Goal: Task Accomplishment & Management: Use online tool/utility

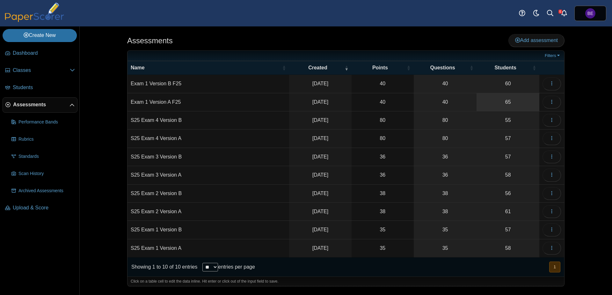
click at [513, 104] on link "65" at bounding box center [508, 102] width 63 height 18
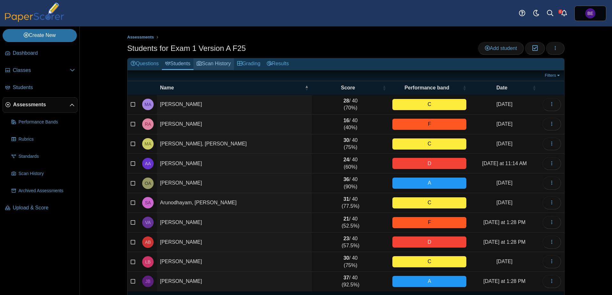
click at [225, 64] on link "Scan History" at bounding box center [213, 64] width 40 height 12
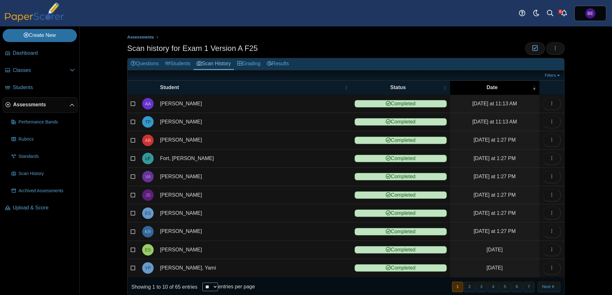
click at [510, 89] on span "Date" at bounding box center [492, 87] width 78 height 7
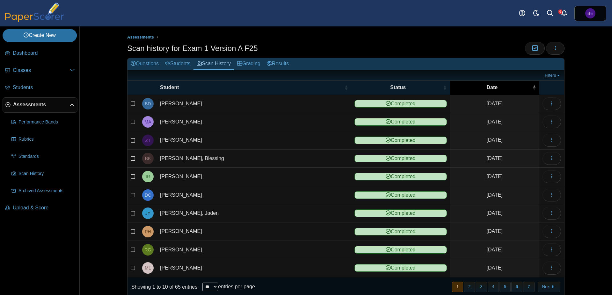
click at [510, 89] on span "Date" at bounding box center [492, 87] width 78 height 7
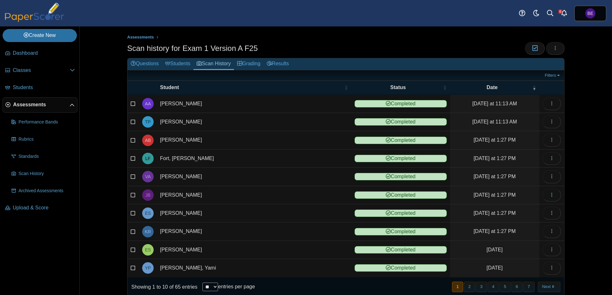
click at [328, 44] on div "Scan history for Exam 1 Version A F25 Moderation 0 Loading…" at bounding box center [345, 49] width 437 height 14
click at [110, 149] on div "Assessments Scan history for Exam 1 Version A F25 Moderation 0 Loading…" at bounding box center [346, 160] width 478 height 269
click at [102, 93] on div "Assessments Scan history for Exam 1 Version A F25 Moderation 0 Loading…" at bounding box center [346, 160] width 532 height 269
click at [429, 43] on div "Scan history for Exam 1 Version A F25 Moderation 0 Loading…" at bounding box center [345, 49] width 437 height 14
click at [34, 207] on span "Upload & Score" at bounding box center [44, 208] width 62 height 7
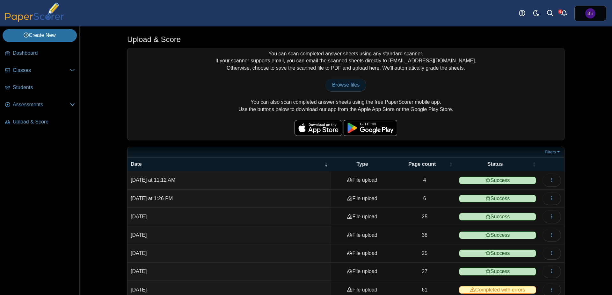
click at [350, 83] on span "Browse files" at bounding box center [345, 84] width 27 height 5
type input "**********"
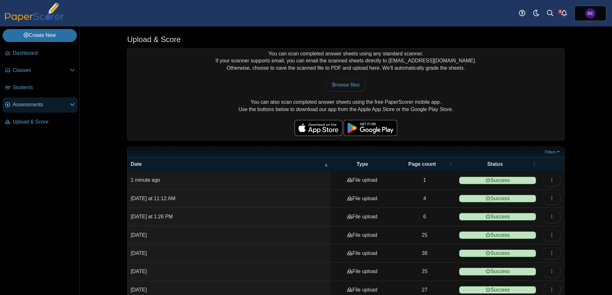
click at [34, 102] on span "Assessments" at bounding box center [41, 104] width 57 height 7
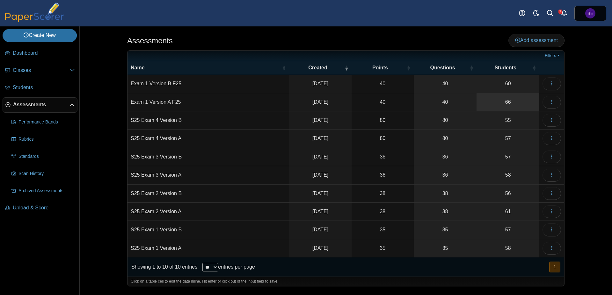
click at [502, 103] on link "66" at bounding box center [508, 102] width 63 height 18
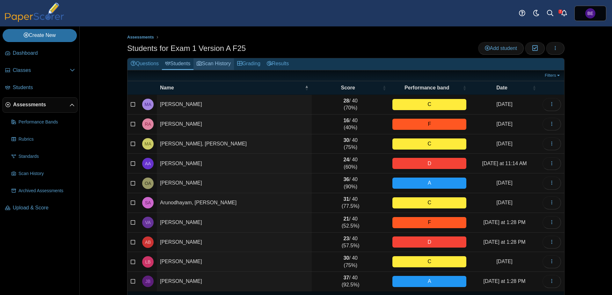
click at [221, 61] on link "Scan History" at bounding box center [213, 64] width 40 height 12
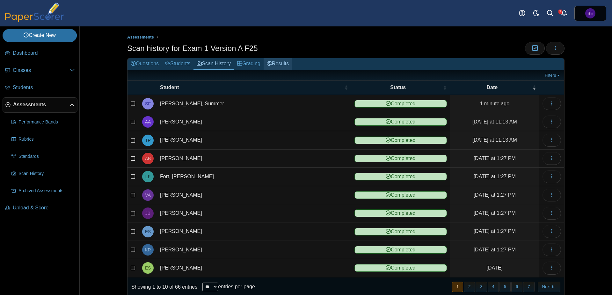
click at [274, 64] on link "Results" at bounding box center [278, 64] width 28 height 12
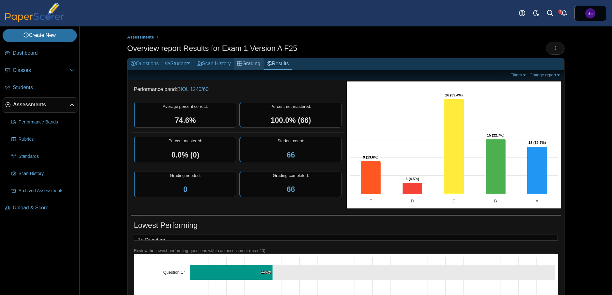
click at [249, 67] on link "Grading" at bounding box center [249, 64] width 30 height 12
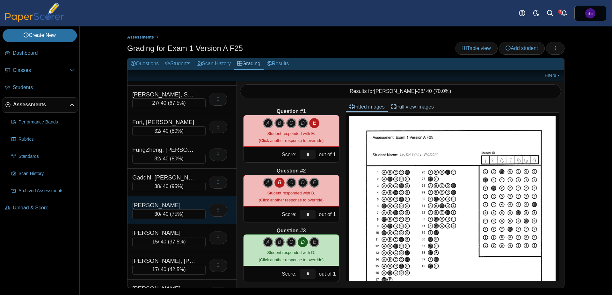
scroll to position [482, 0]
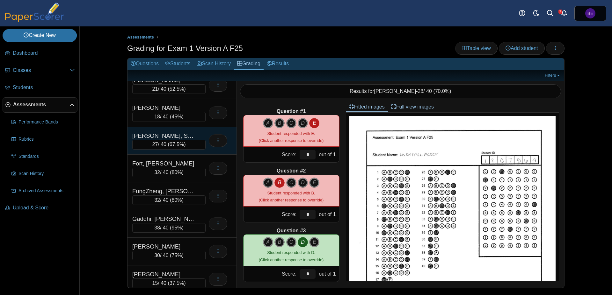
click at [178, 136] on div "[PERSON_NAME], Summer" at bounding box center [164, 136] width 64 height 8
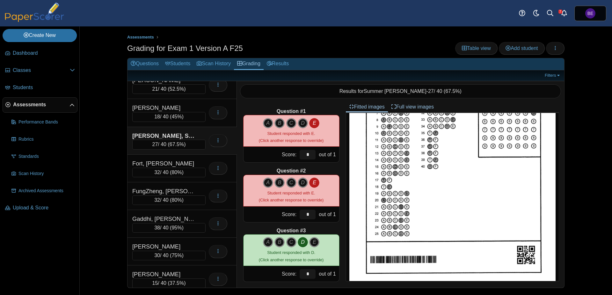
scroll to position [0, 0]
